Goal: Transaction & Acquisition: Purchase product/service

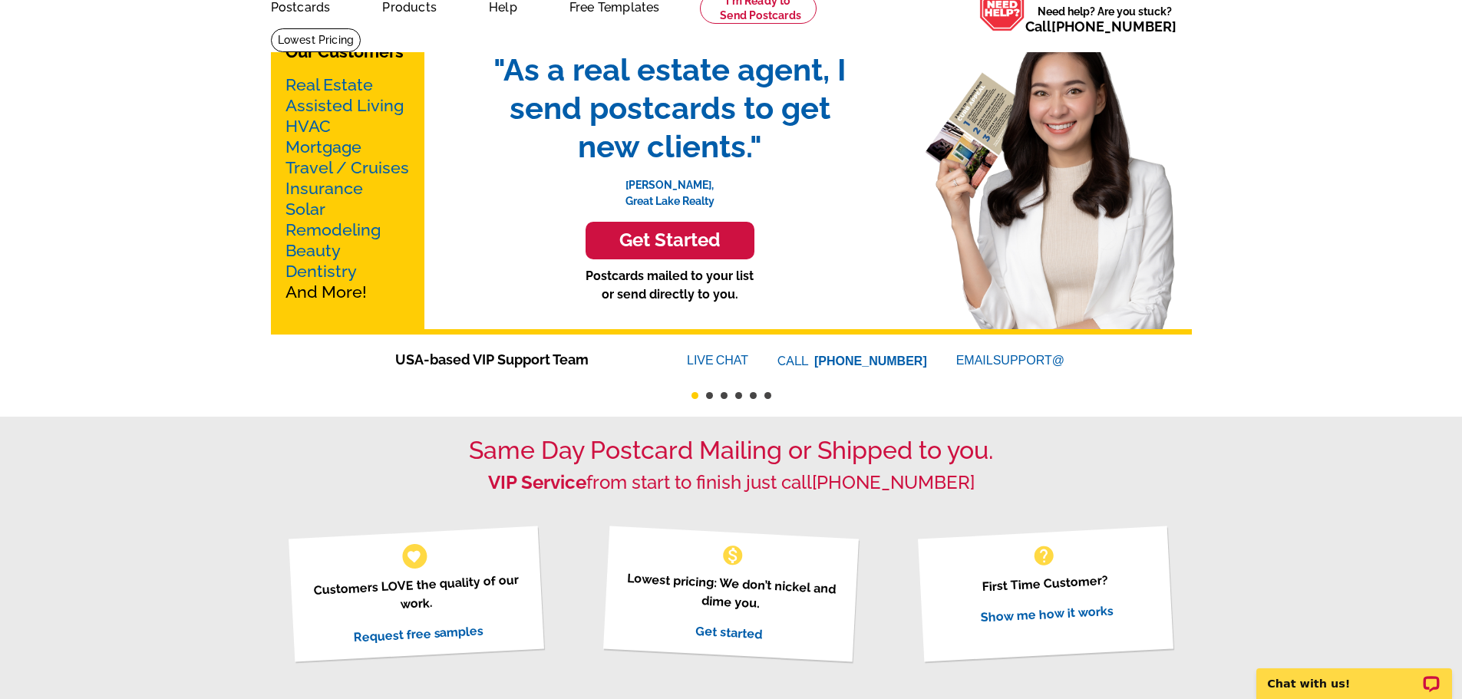
scroll to position [77, 0]
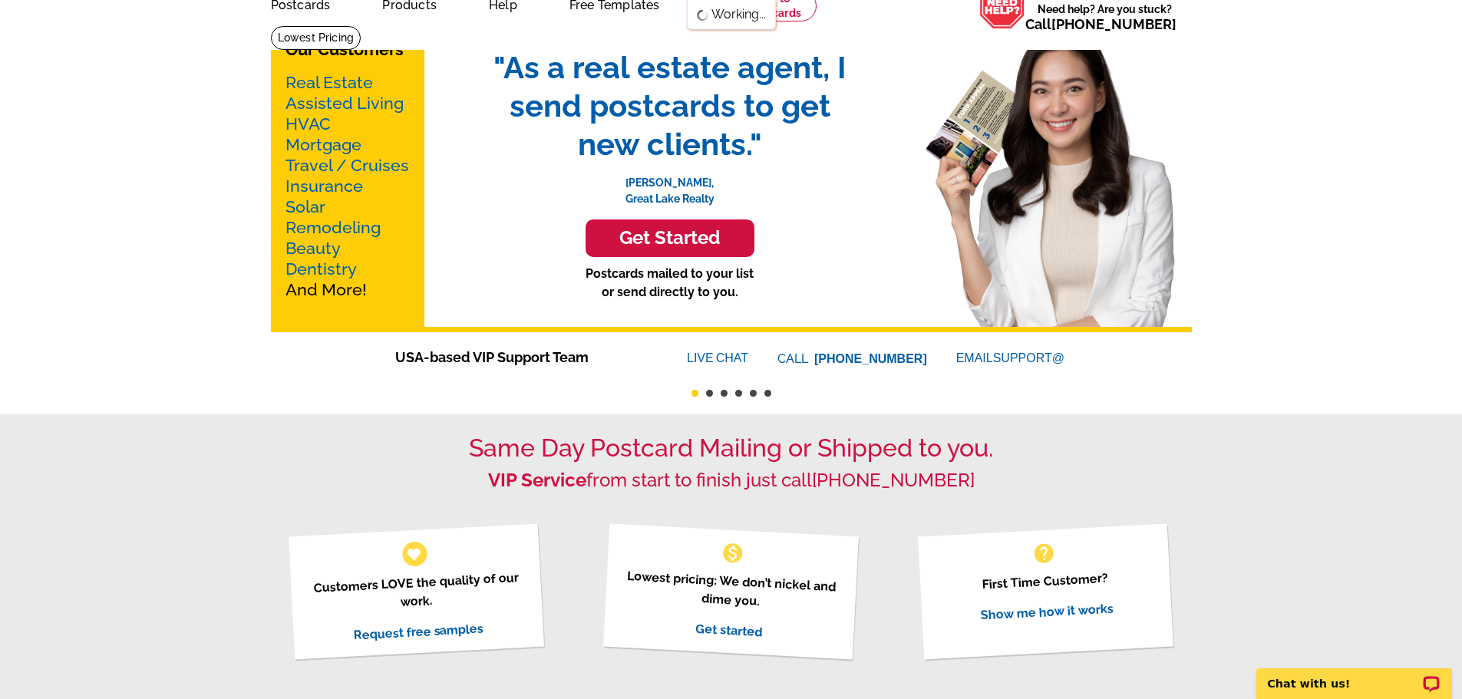
click at [338, 145] on link "Mortgage" at bounding box center [323, 144] width 76 height 19
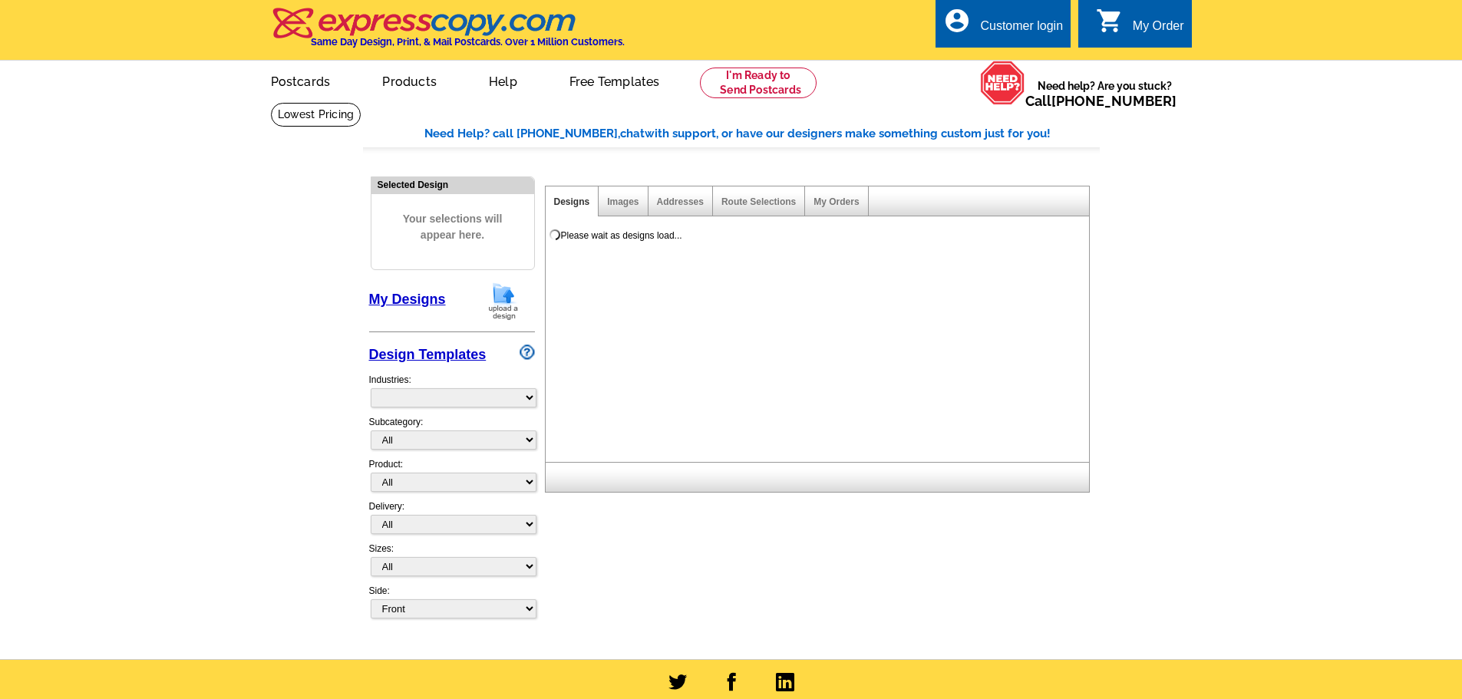
select select "774"
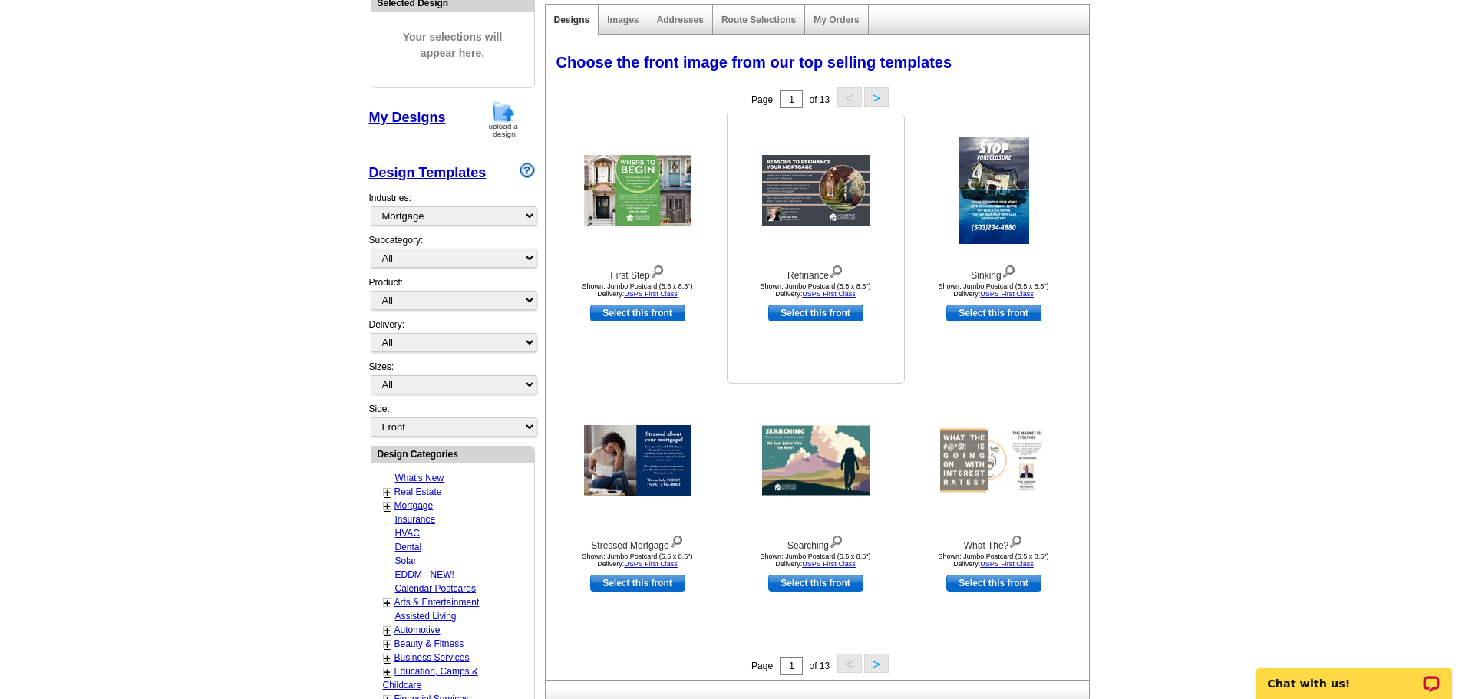
scroll to position [230, 0]
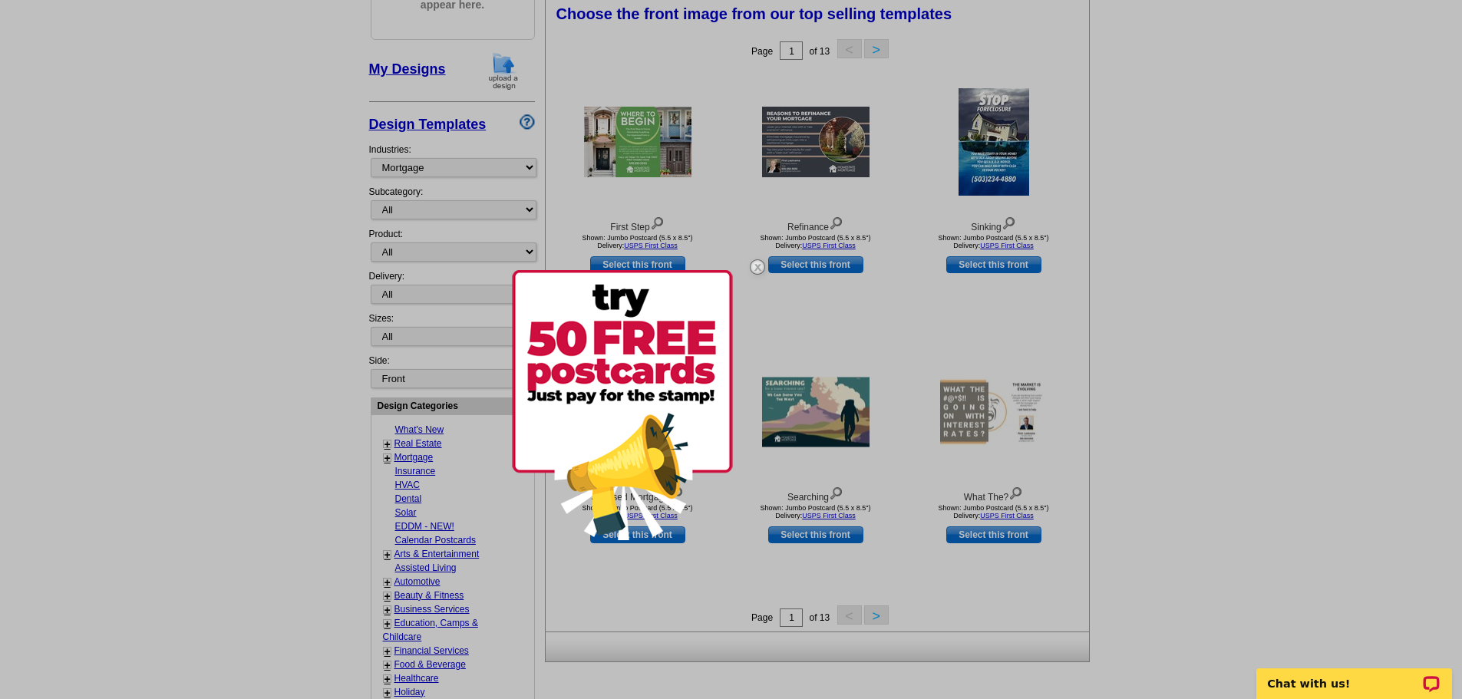
click at [753, 267] on img at bounding box center [757, 267] width 45 height 45
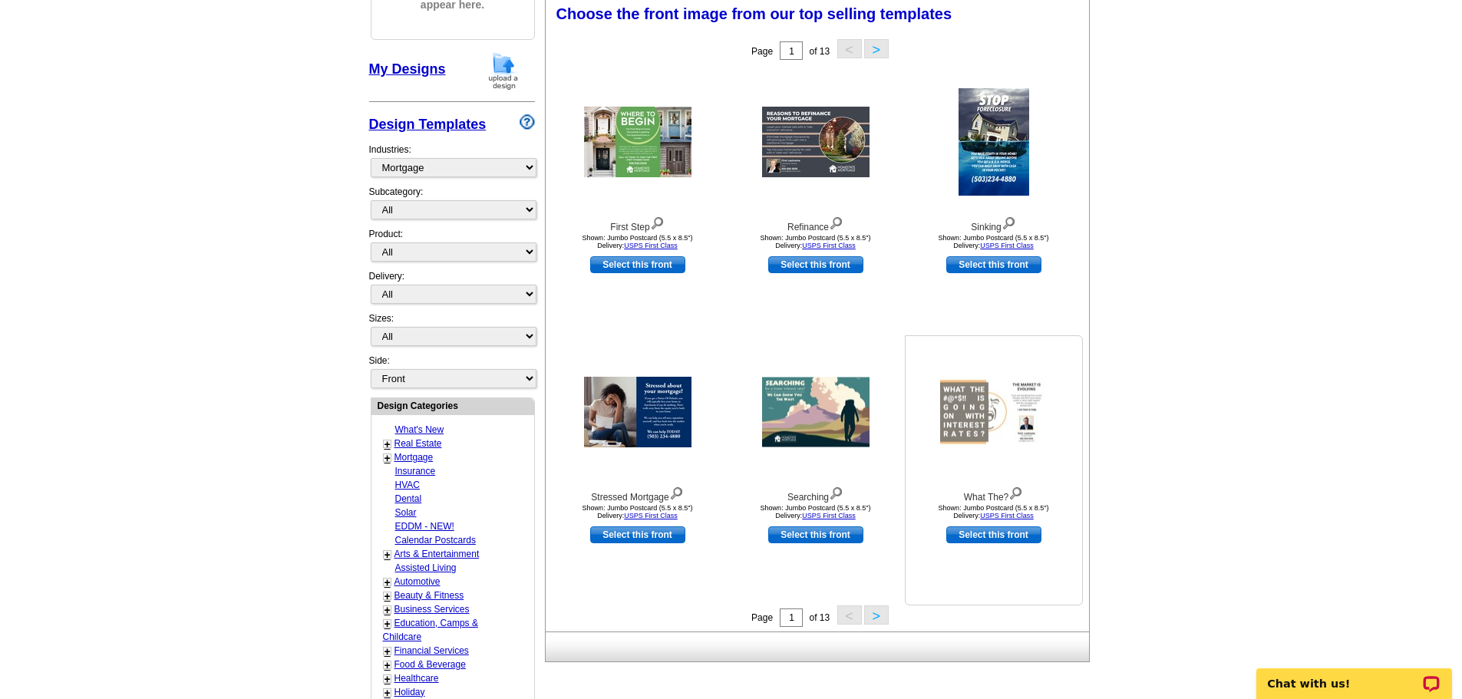
click at [1006, 440] on img at bounding box center [993, 412] width 107 height 70
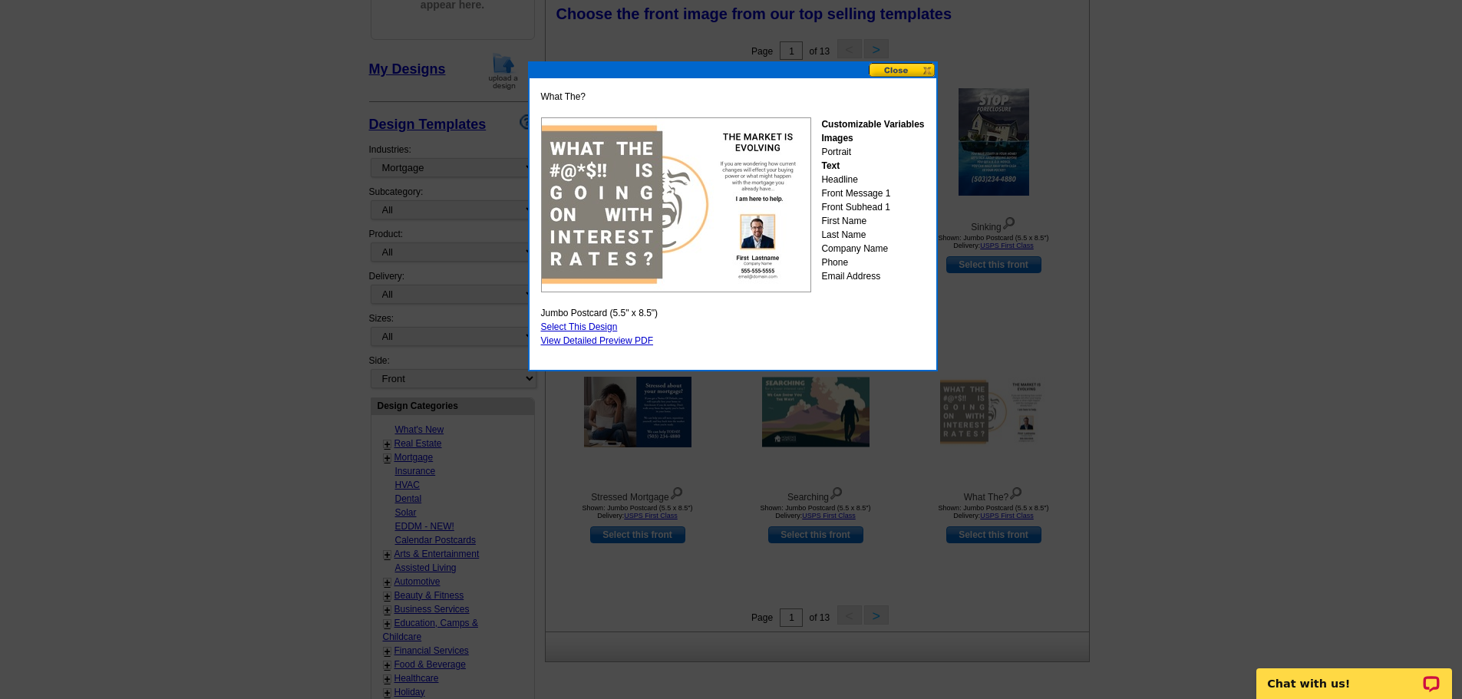
click at [914, 69] on button at bounding box center [903, 70] width 68 height 15
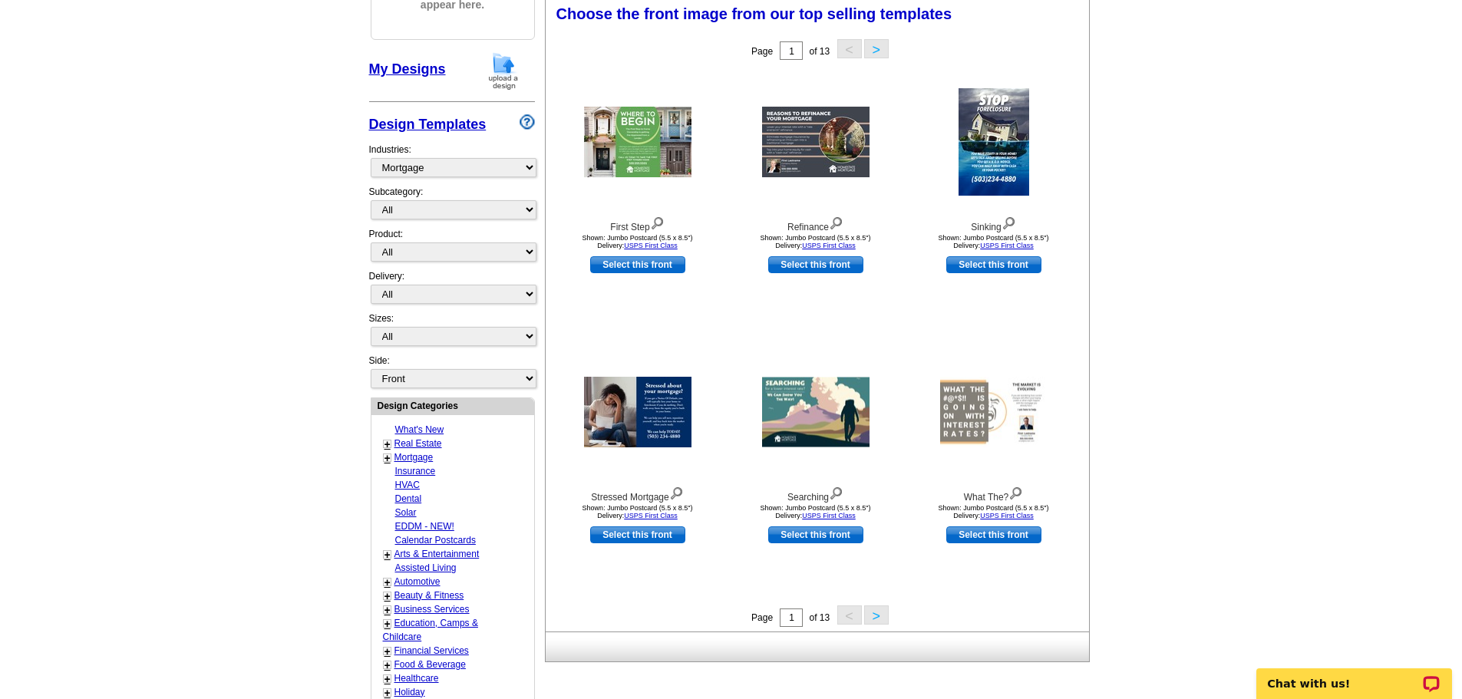
click at [874, 48] on button ">" at bounding box center [876, 48] width 25 height 19
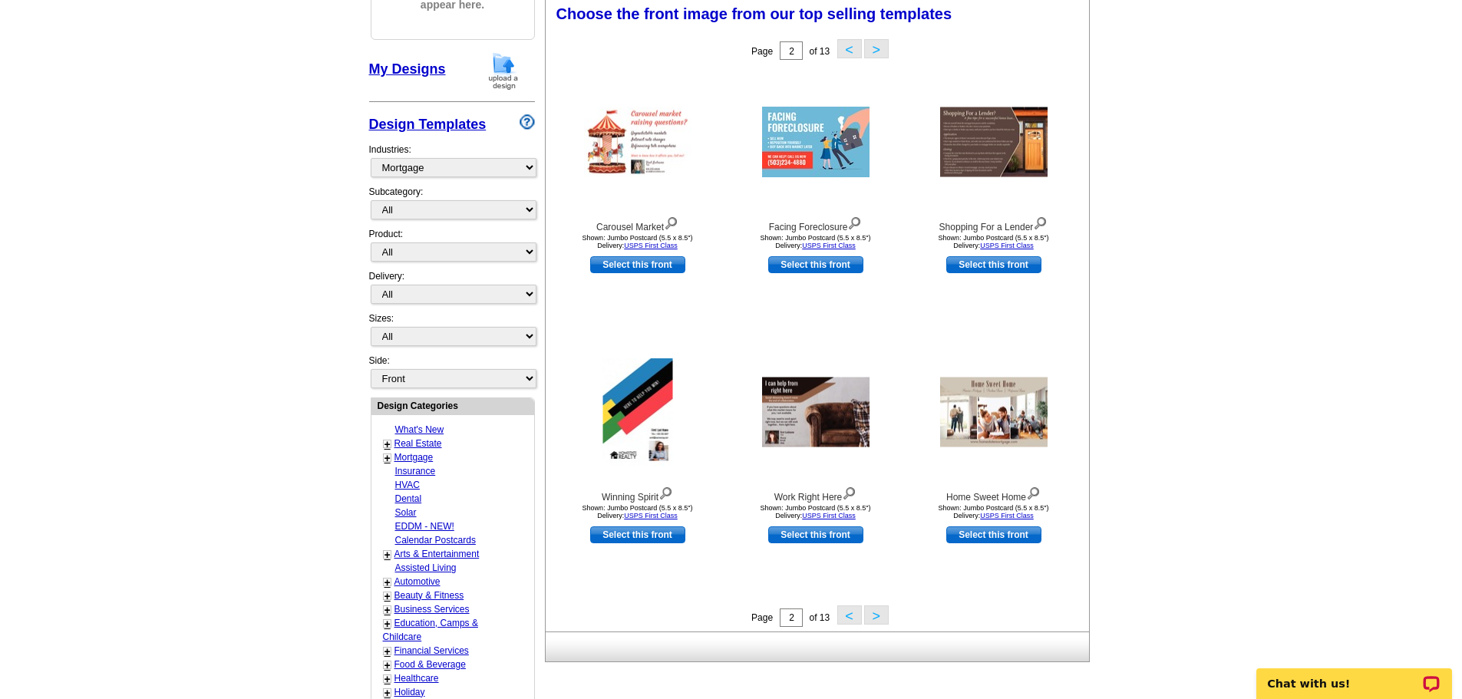
click at [891, 54] on div "Page 2 of 13 < >" at bounding box center [820, 50] width 543 height 31
click at [885, 56] on button ">" at bounding box center [876, 48] width 25 height 19
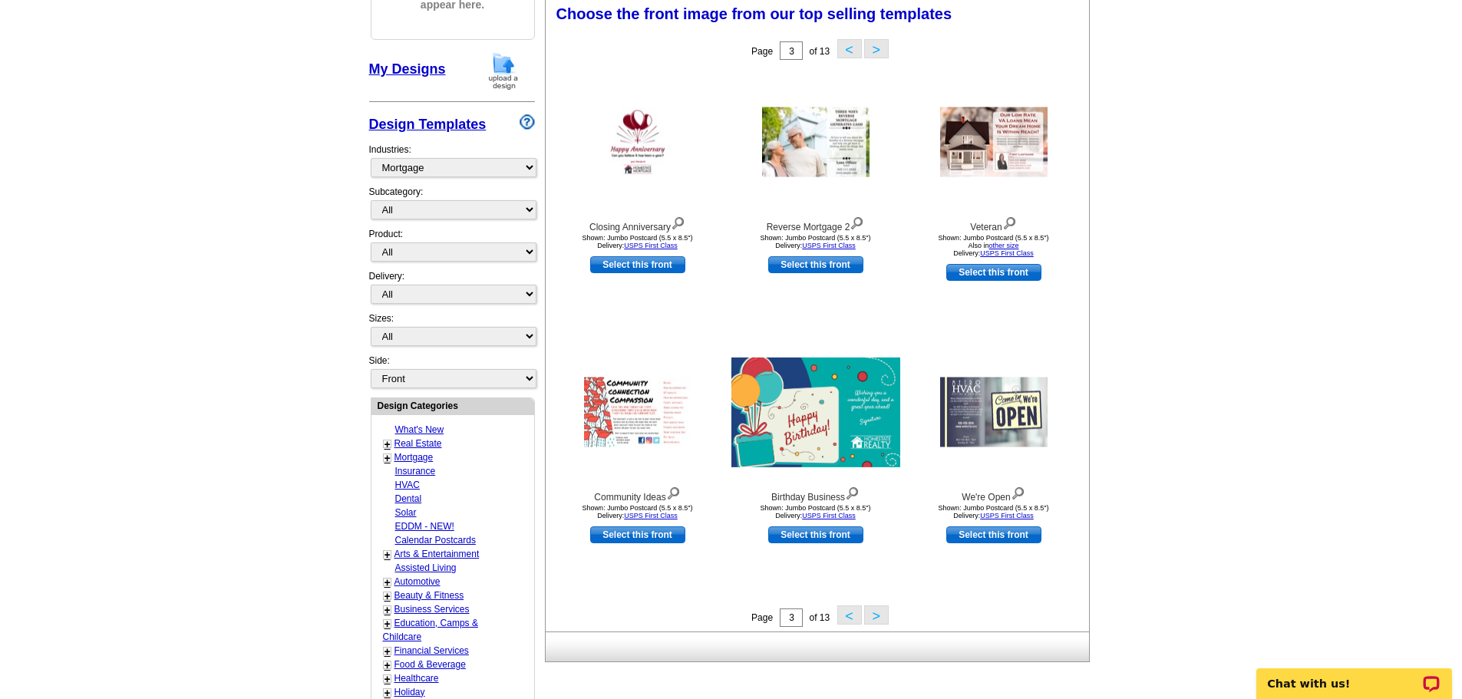
click at [875, 52] on button ">" at bounding box center [876, 48] width 25 height 19
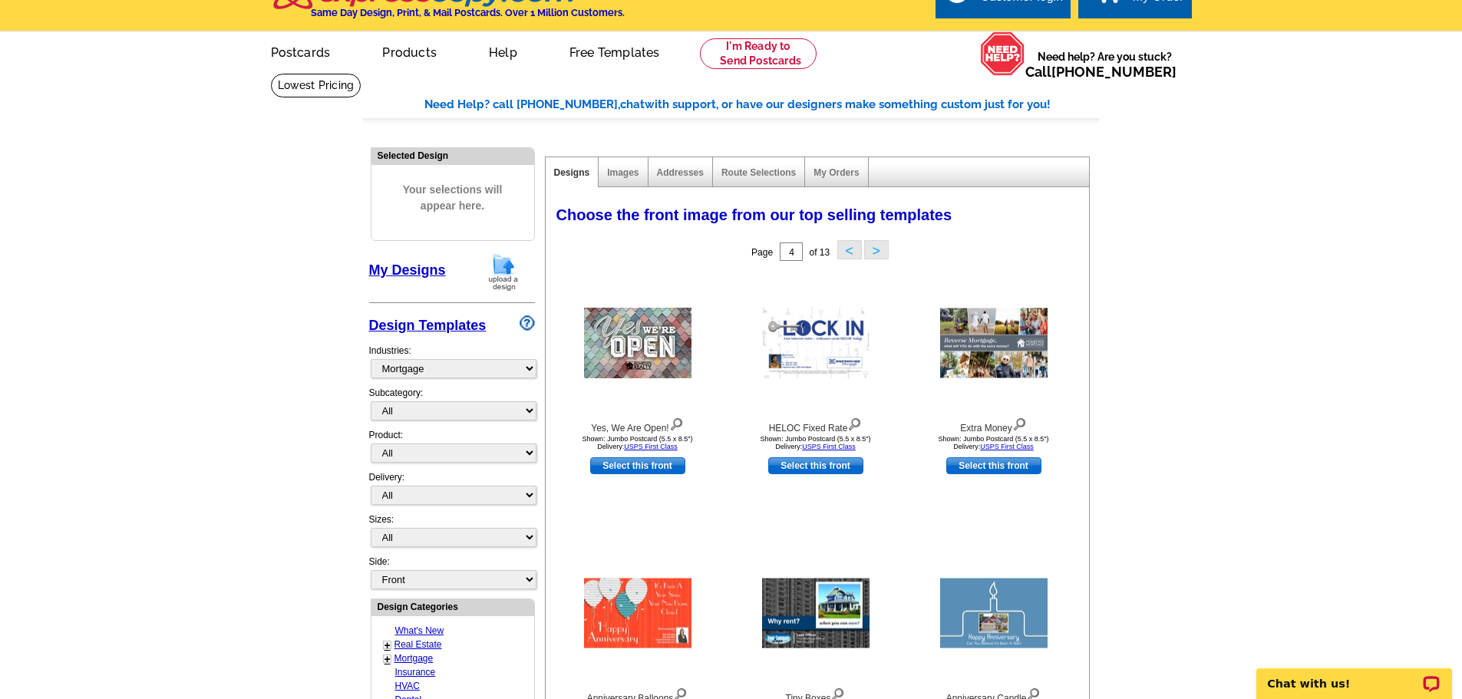
scroll to position [0, 0]
